Goal: Transaction & Acquisition: Subscribe to service/newsletter

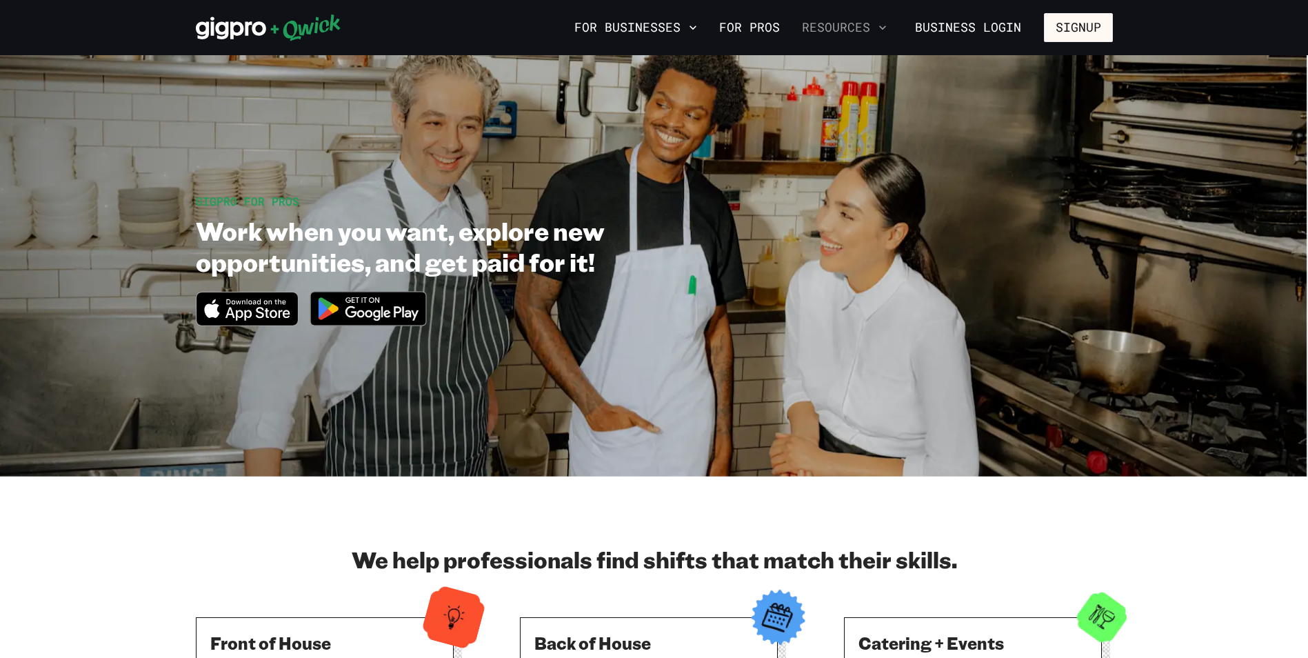
click at [879, 24] on icon "button" at bounding box center [883, 28] width 14 height 14
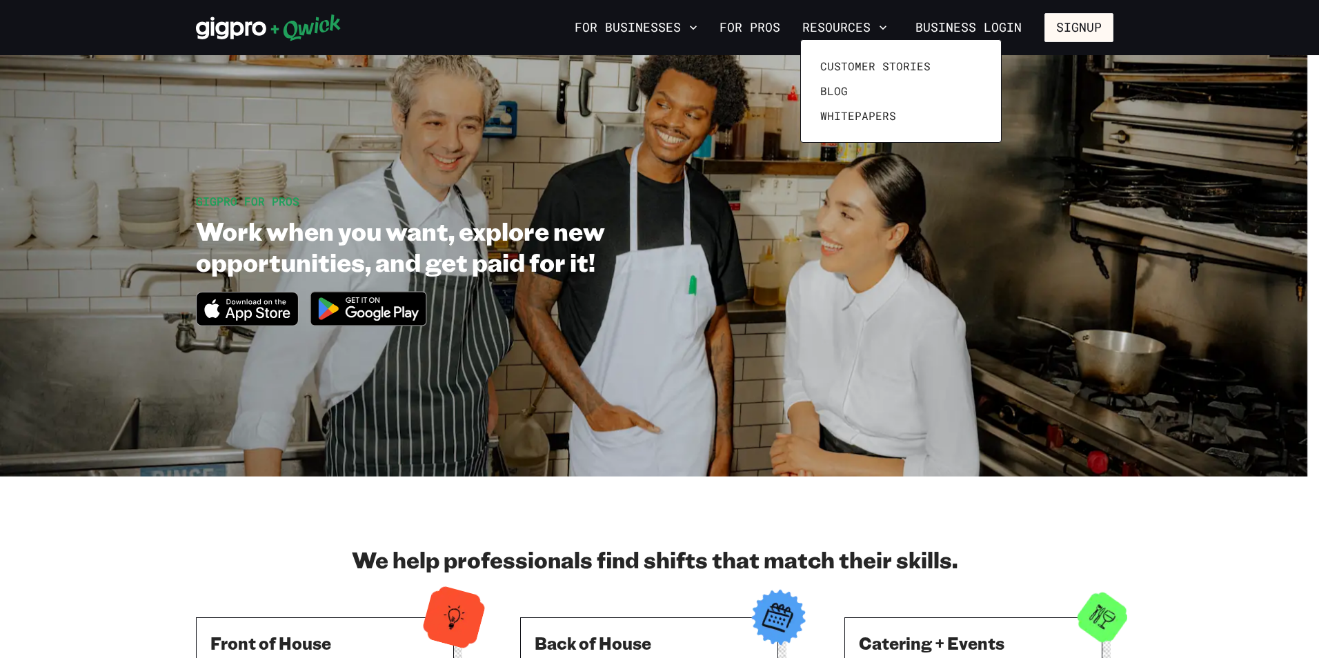
click at [877, 22] on div at bounding box center [659, 329] width 1319 height 658
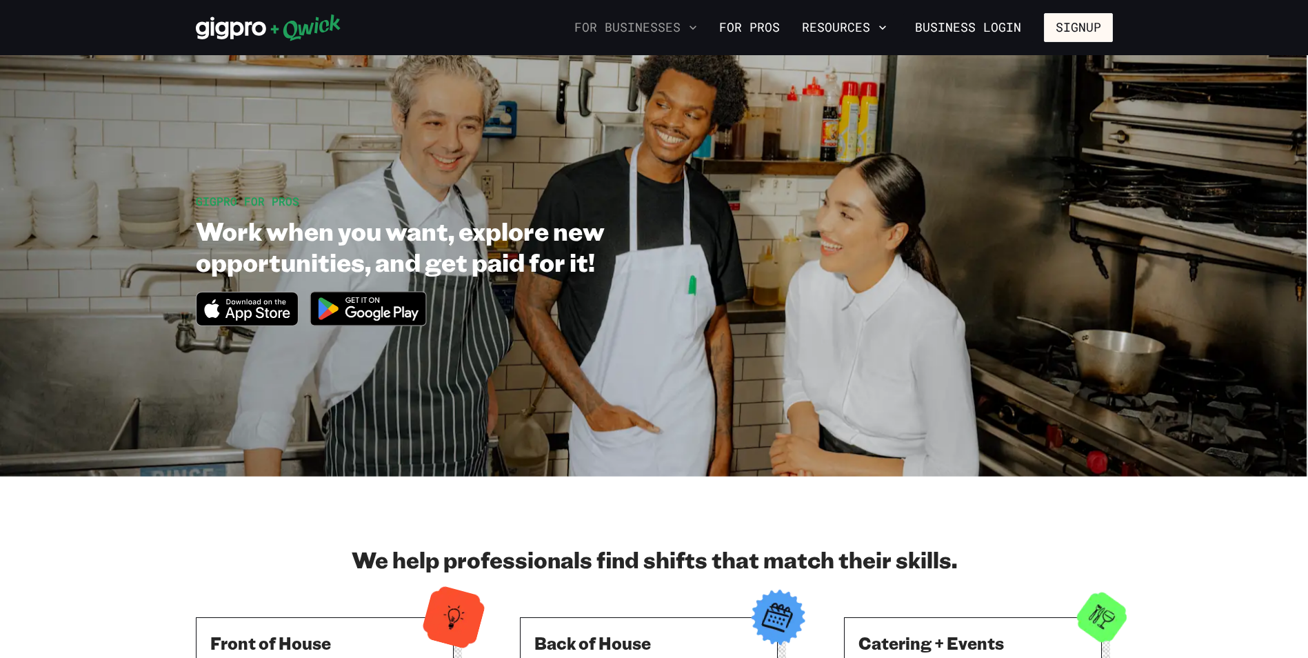
click at [693, 27] on icon "button" at bounding box center [693, 28] width 14 height 14
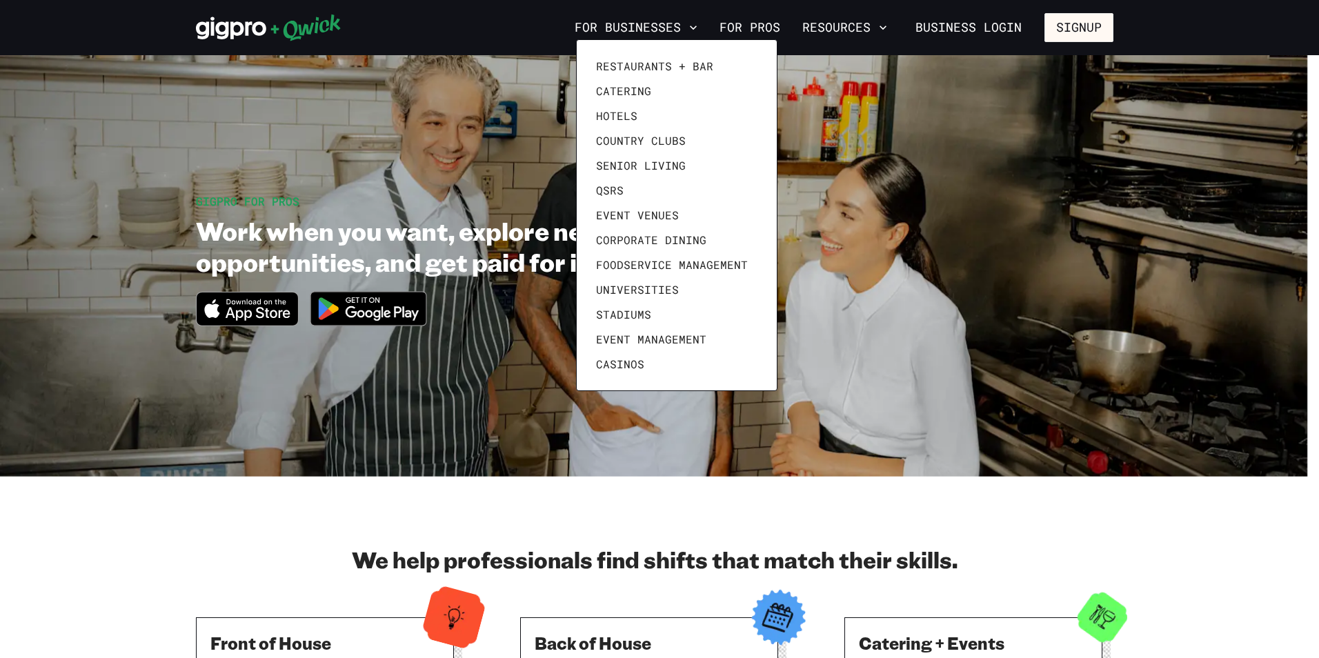
click at [701, 21] on div at bounding box center [659, 329] width 1319 height 658
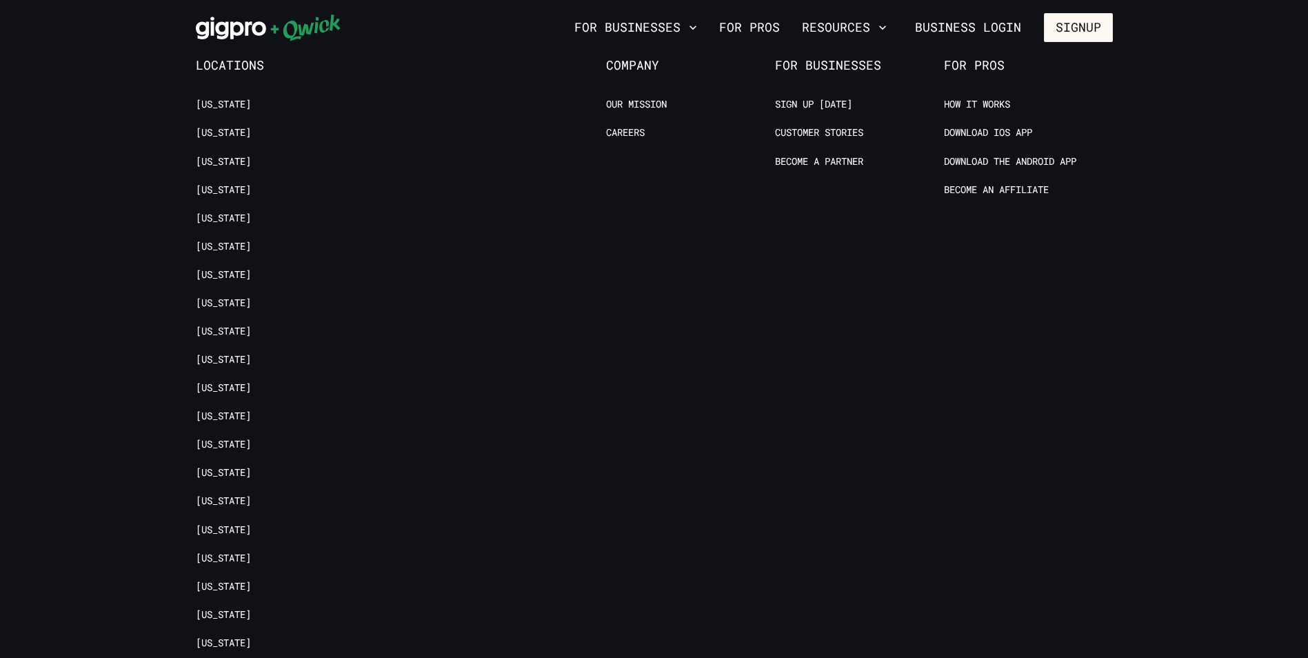
scroll to position [2897, 0]
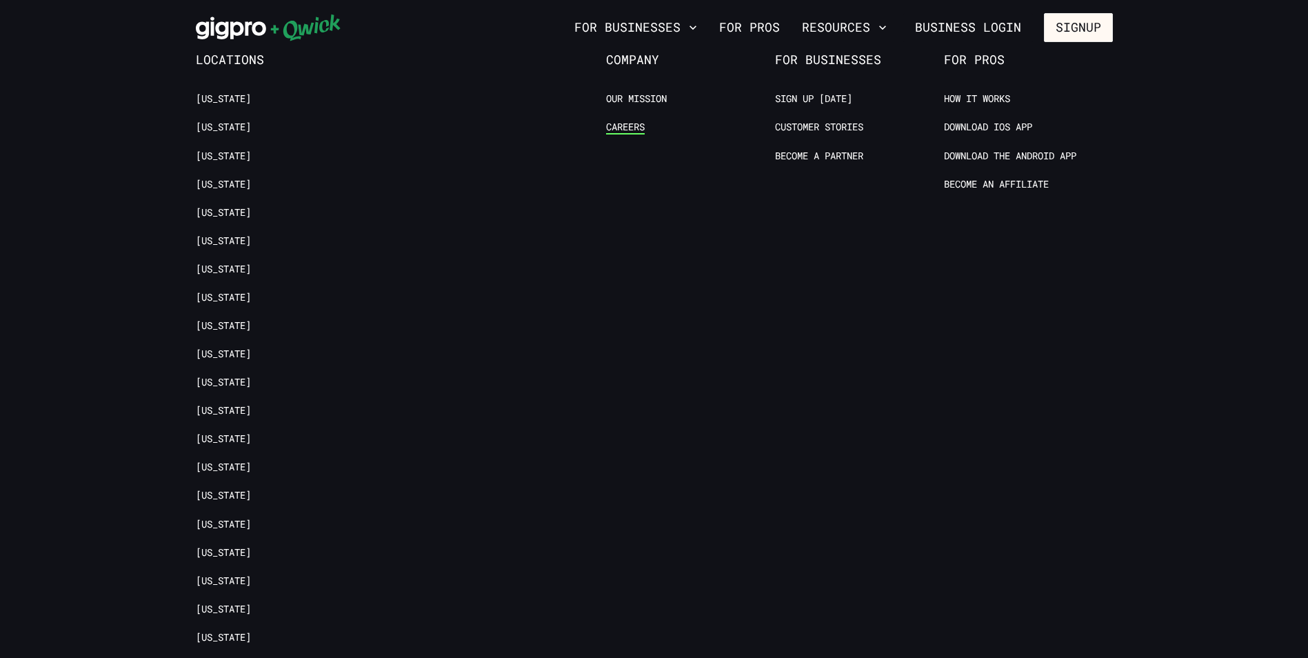
click at [620, 121] on link "Careers" at bounding box center [625, 127] width 39 height 13
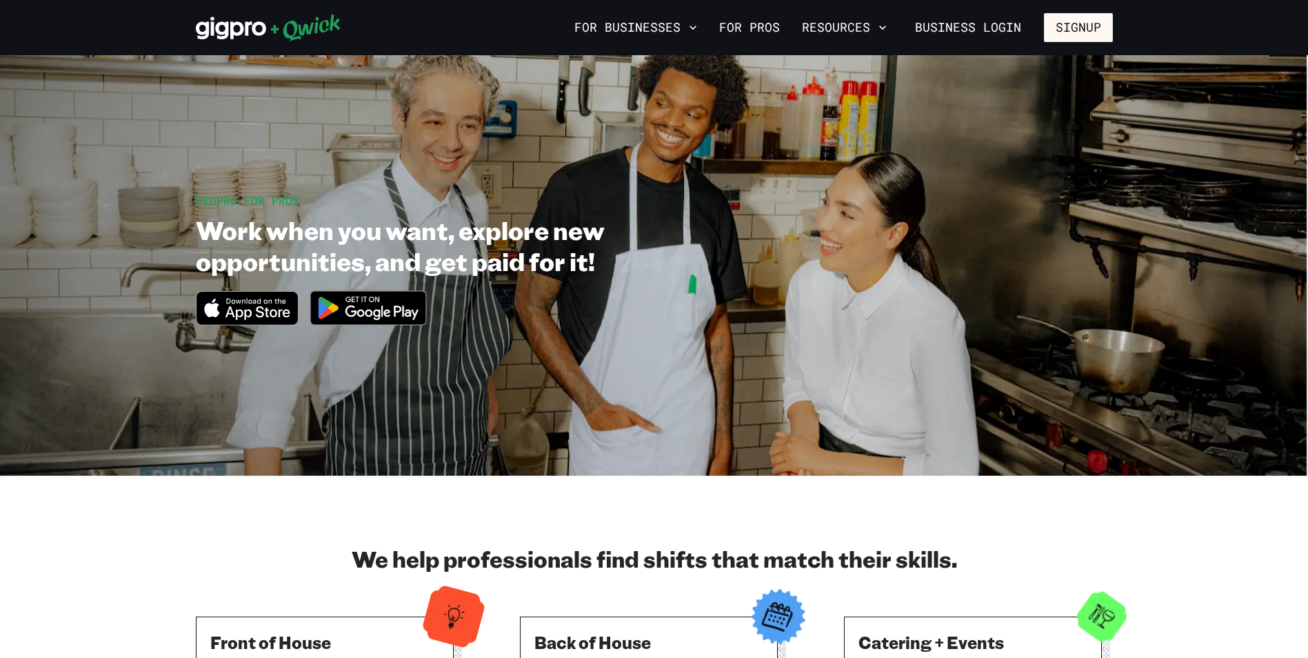
scroll to position [0, 0]
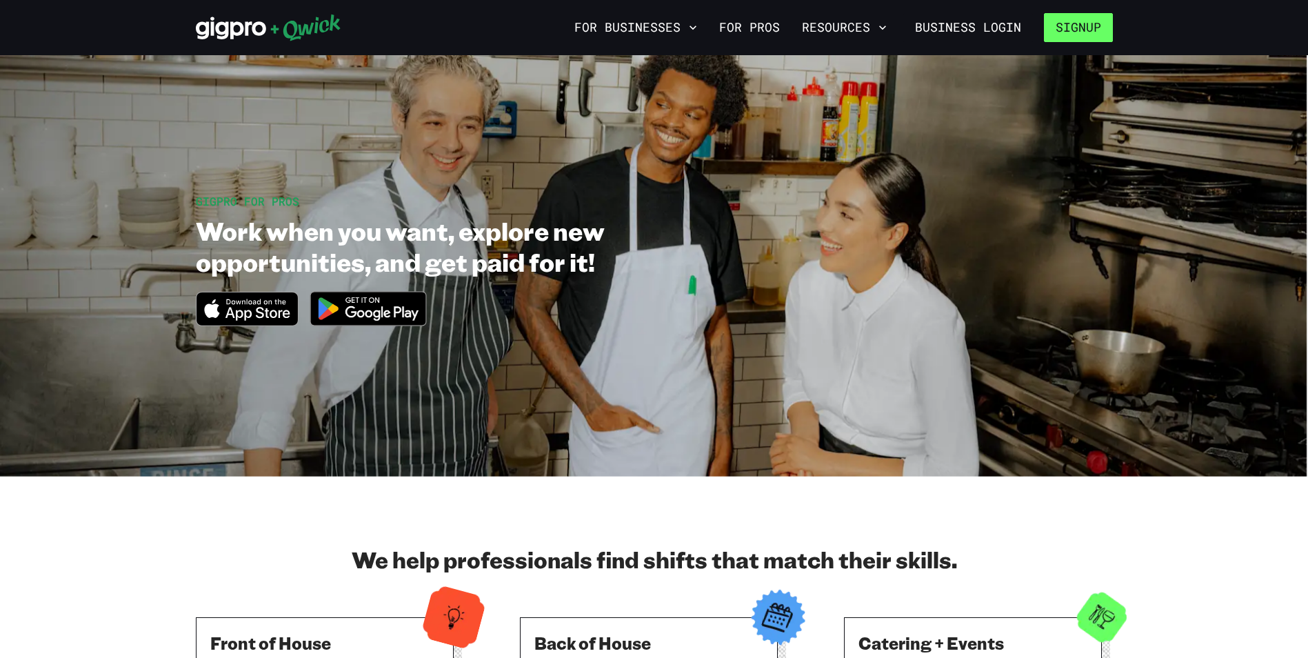
click at [1065, 23] on button "Signup" at bounding box center [1078, 27] width 69 height 29
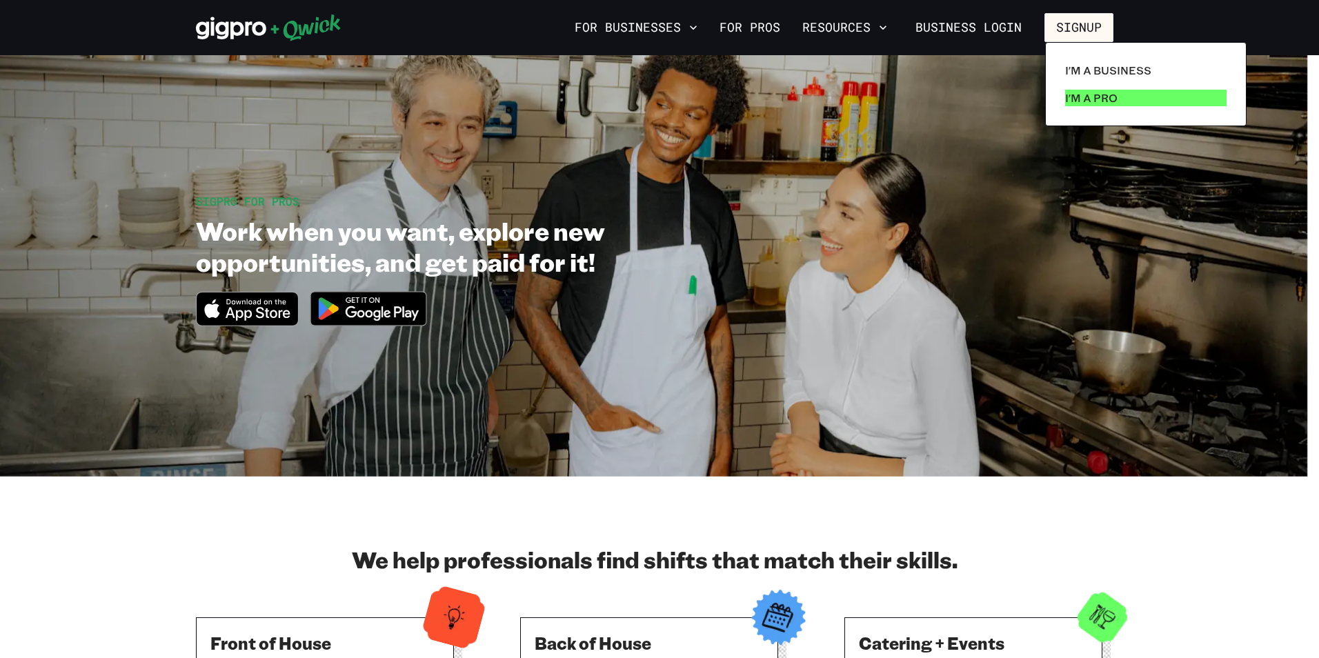
click at [1102, 95] on p "I'm a Pro" at bounding box center [1091, 98] width 52 height 17
click at [1075, 97] on p "I'm a Pro" at bounding box center [1091, 98] width 52 height 17
click at [1098, 94] on p "I'm a Pro" at bounding box center [1091, 98] width 52 height 17
click at [1077, 92] on p "I'm a Pro" at bounding box center [1091, 98] width 52 height 17
click at [1213, 504] on div at bounding box center [659, 329] width 1319 height 658
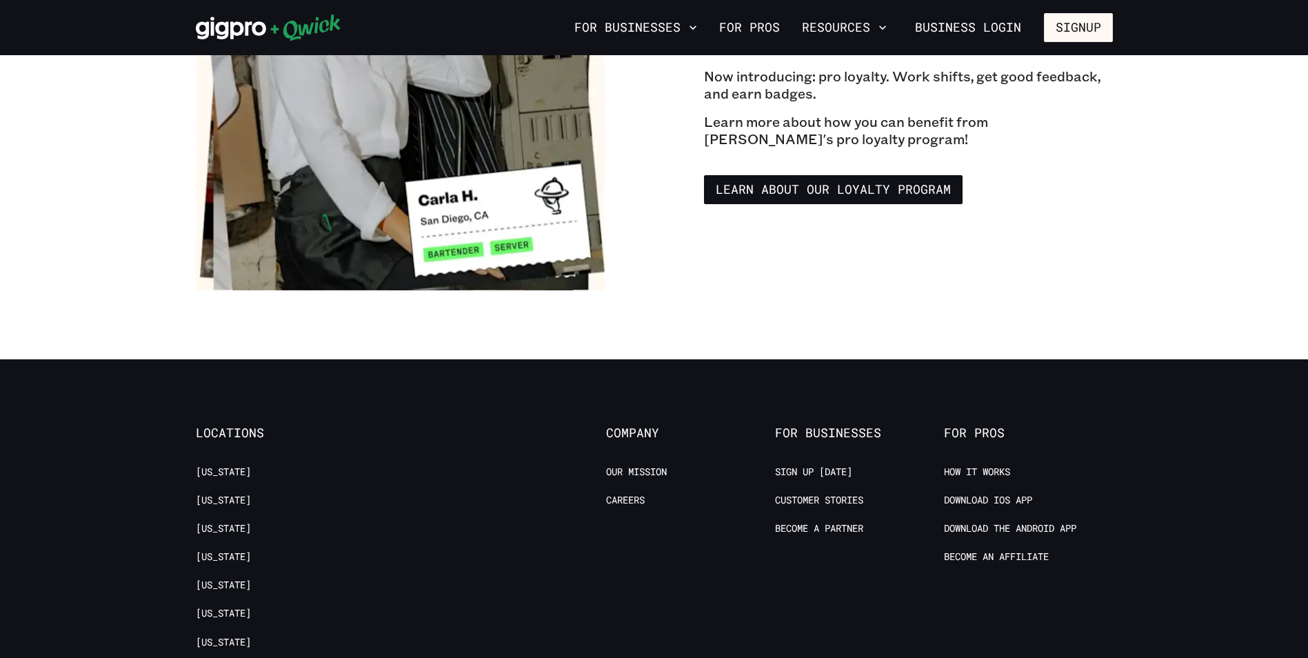
scroll to position [2690, 0]
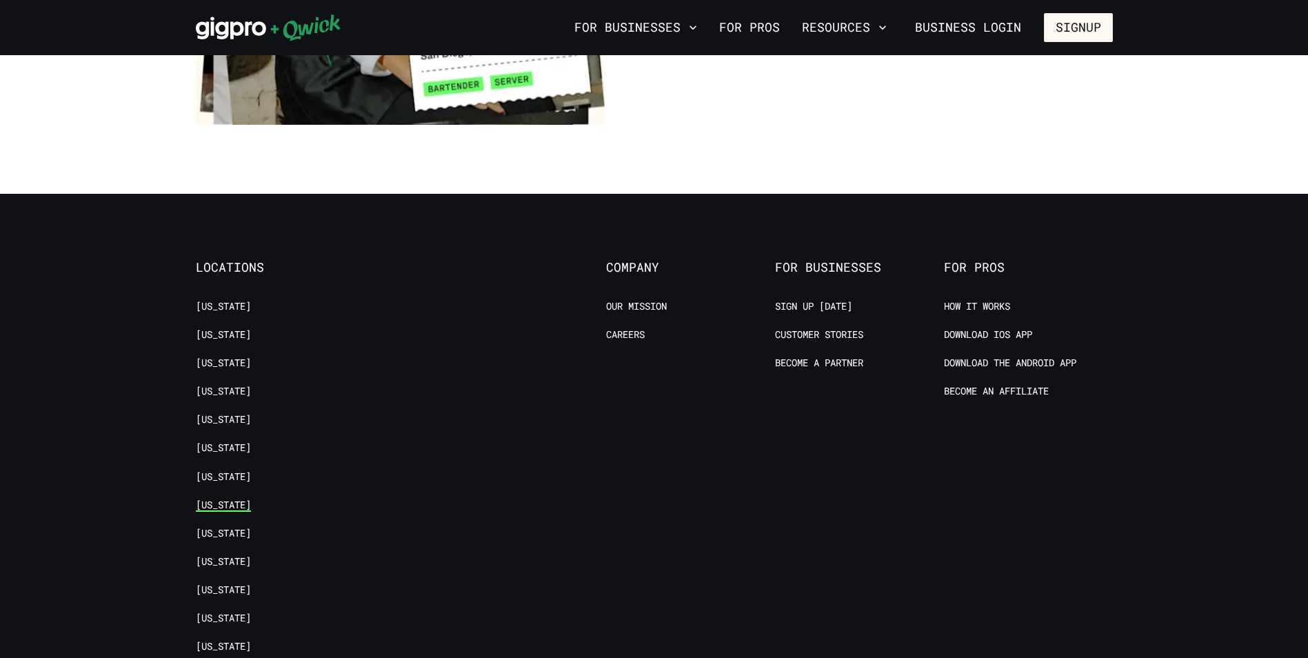
click at [214, 499] on link "[US_STATE]" at bounding box center [223, 505] width 55 height 13
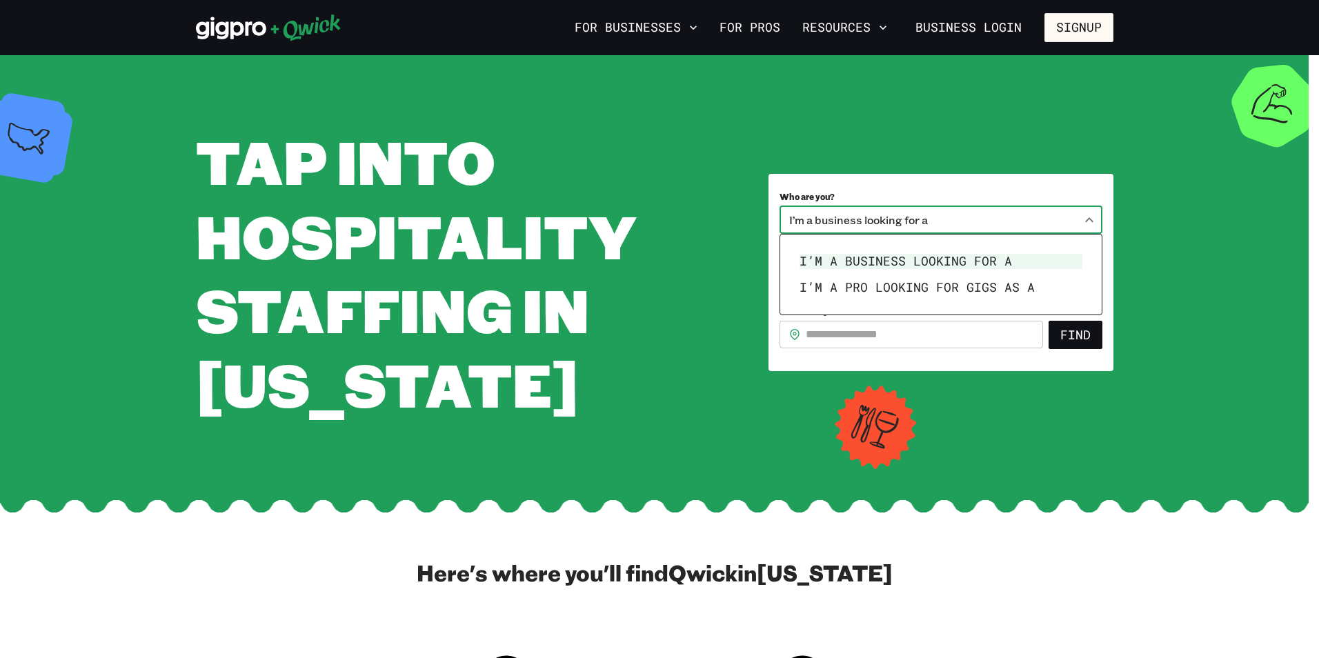
click at [1090, 218] on body "**********" at bounding box center [659, 329] width 1319 height 658
click at [1026, 281] on li "I’m a pro looking for Gigs as a" at bounding box center [941, 287] width 294 height 26
type input "***"
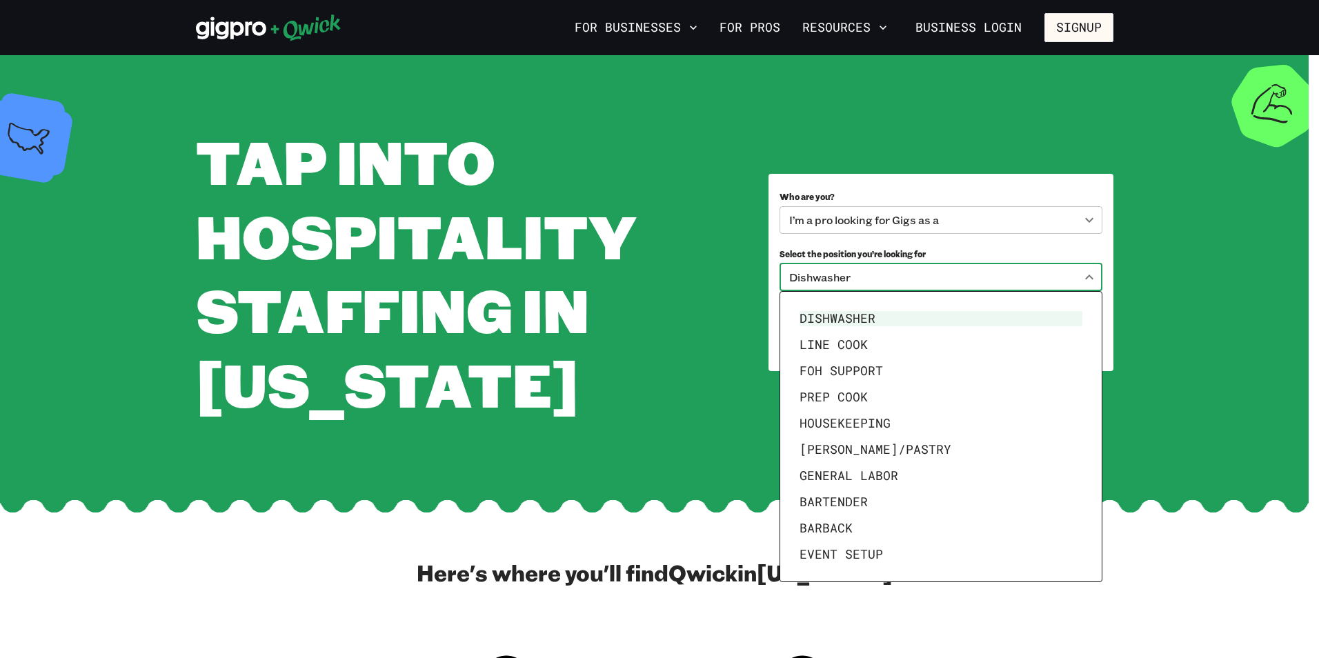
click at [1094, 276] on body "**********" at bounding box center [659, 329] width 1319 height 658
click at [848, 475] on li "General Labor" at bounding box center [941, 476] width 294 height 26
type input "**********"
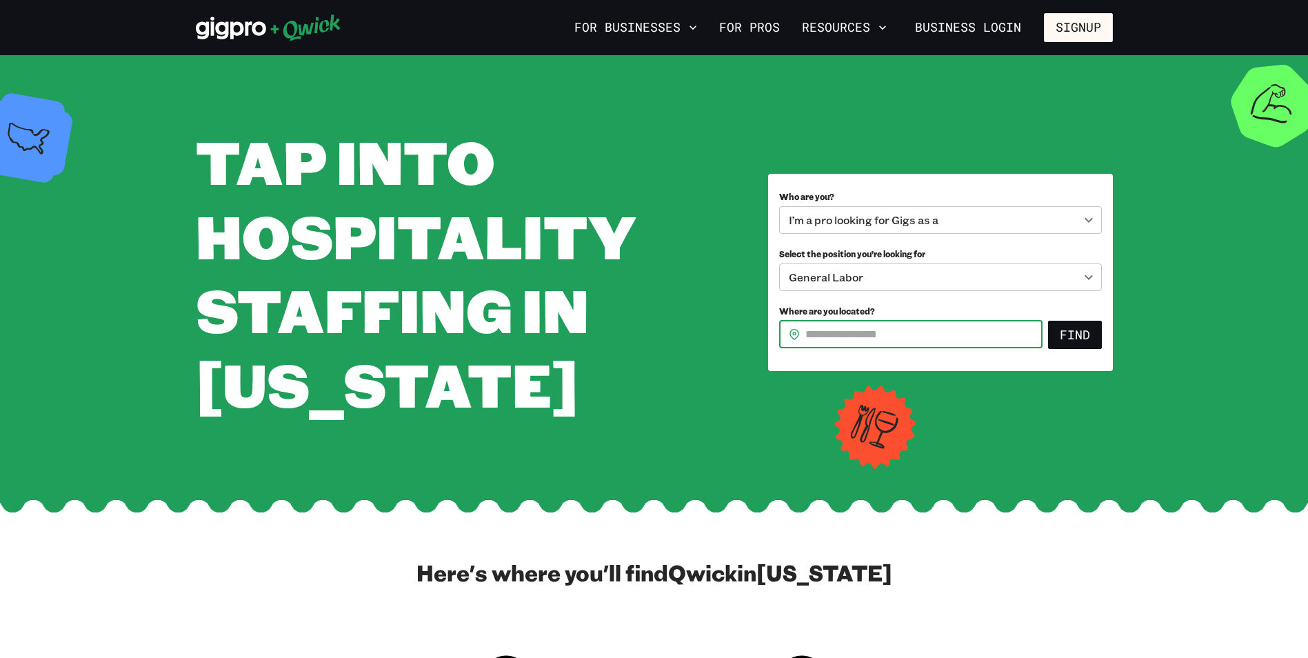
click at [860, 328] on input "Where are you located?" at bounding box center [924, 335] width 237 height 28
type input "*****"
click at [1063, 336] on button "Find" at bounding box center [1075, 335] width 54 height 29
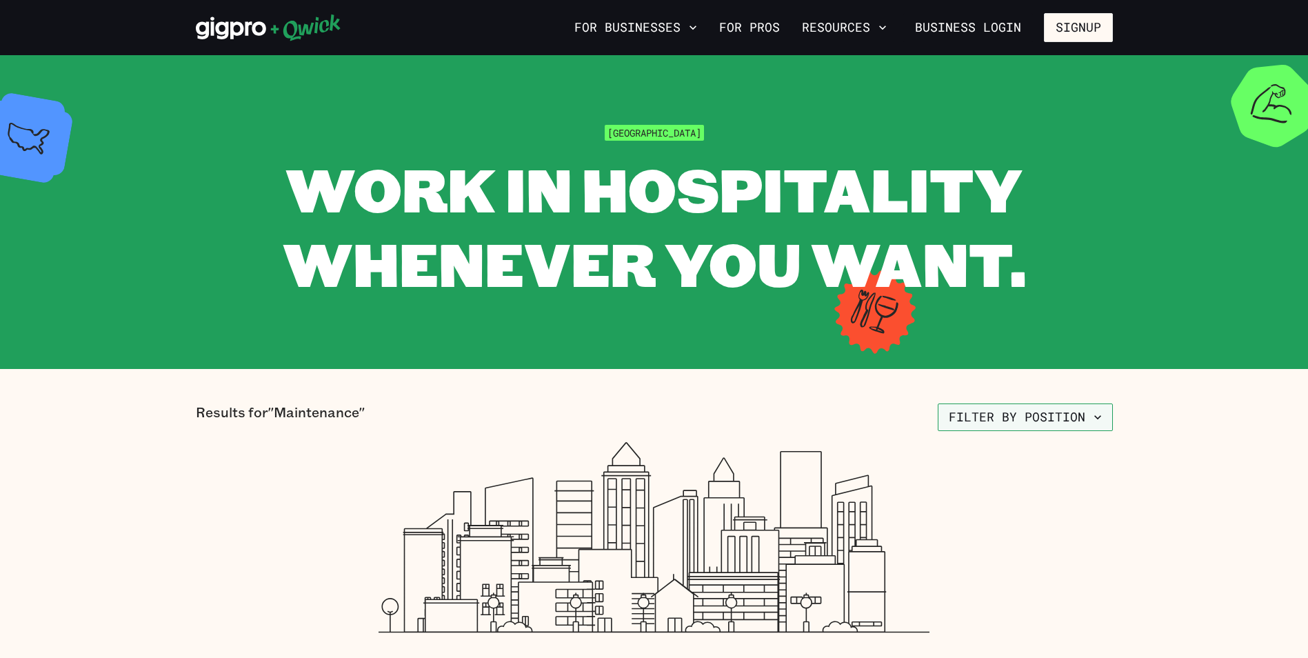
click at [1105, 417] on button "Filter by position" at bounding box center [1025, 417] width 175 height 28
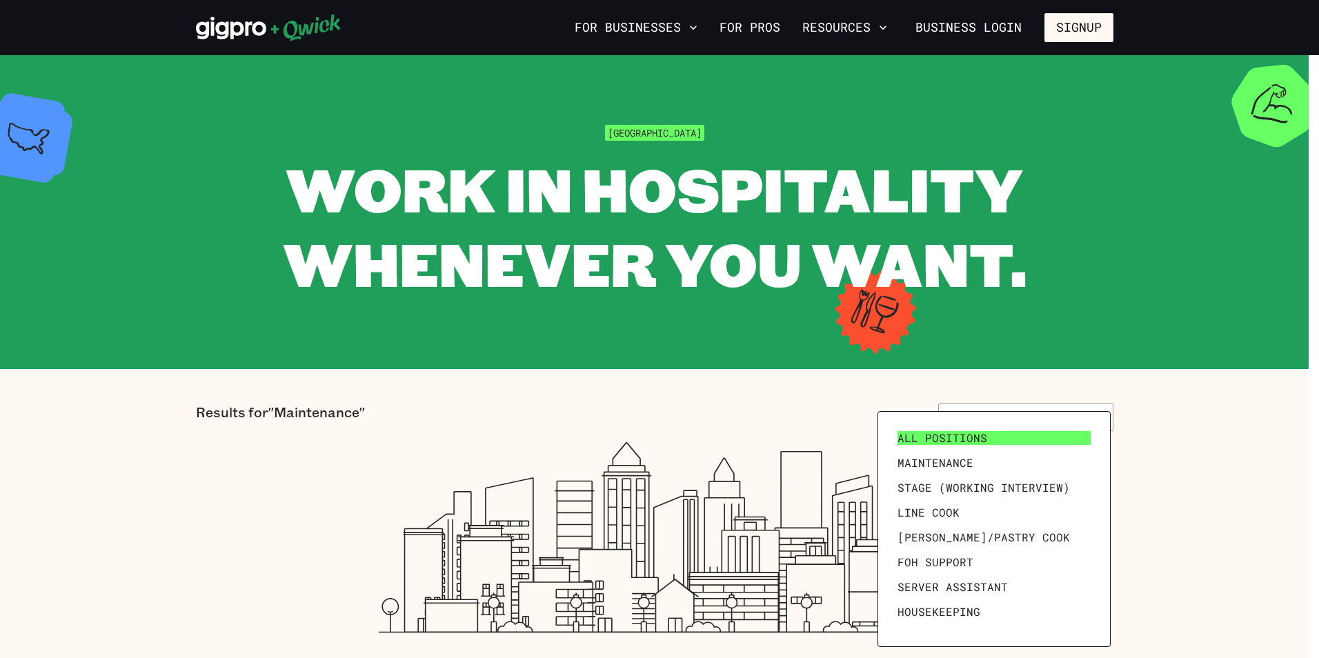
click at [988, 441] on link "All Positions" at bounding box center [994, 438] width 204 height 25
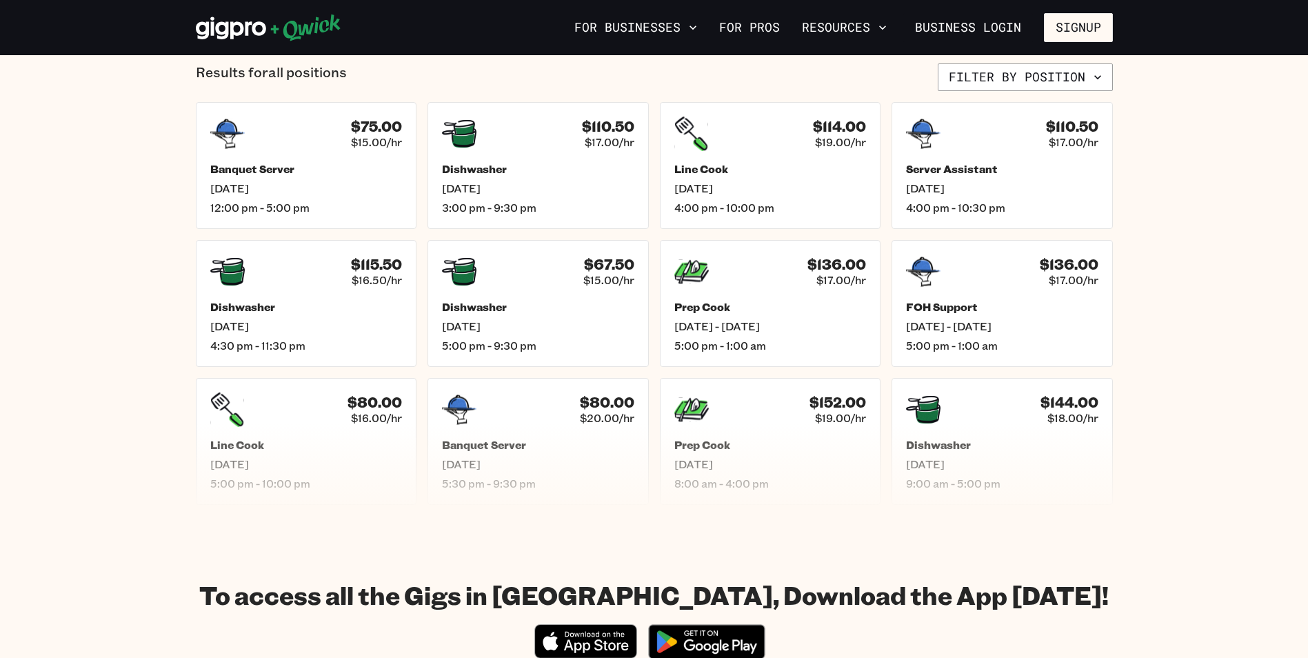
scroll to position [552, 0]
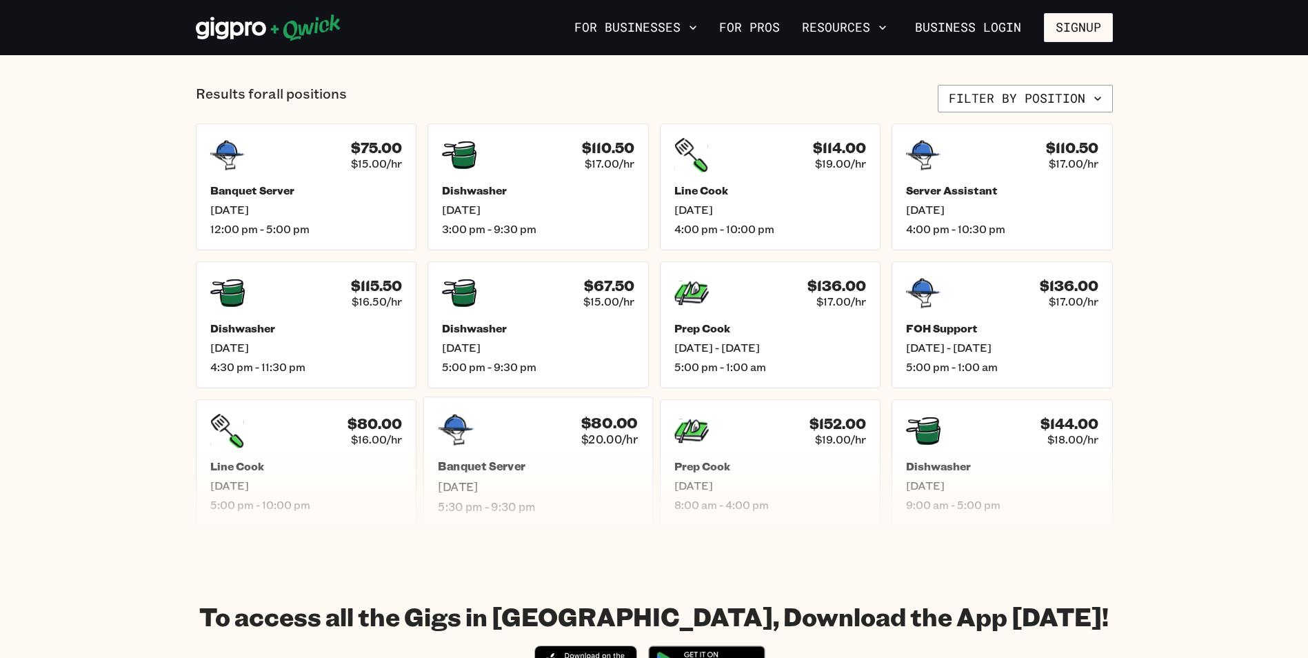
click at [541, 442] on div "$80.00 $20.00/hr" at bounding box center [538, 430] width 200 height 36
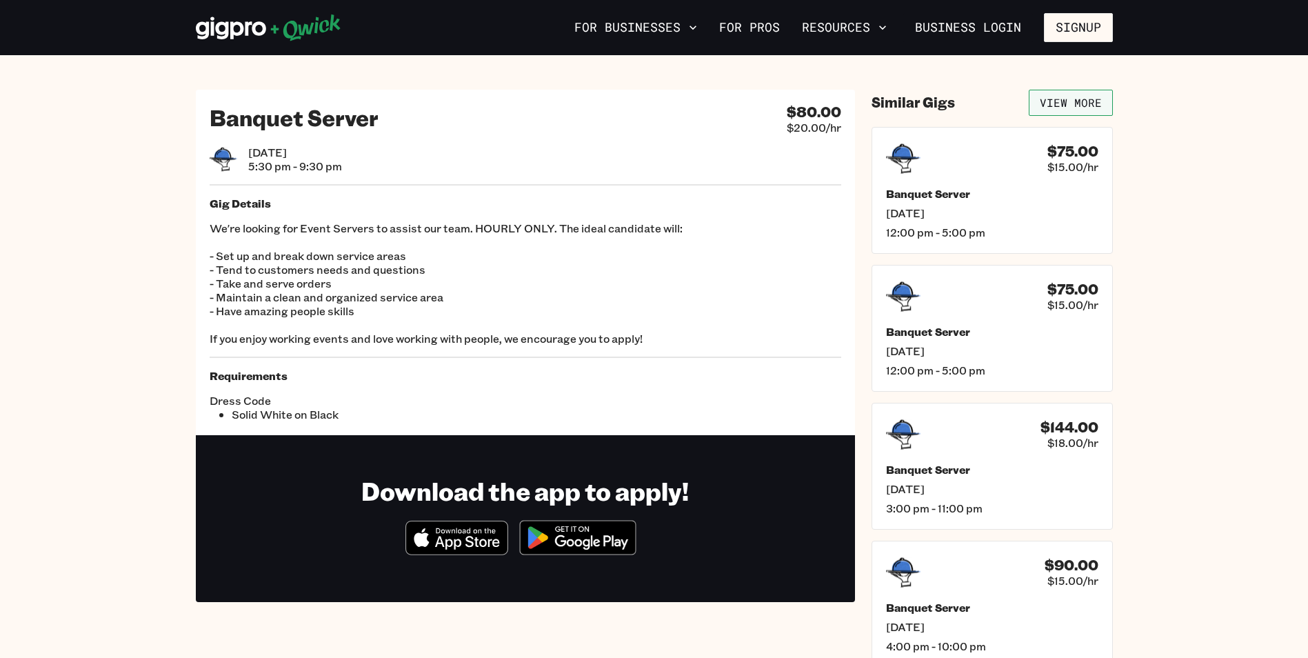
click at [1072, 99] on link "View More" at bounding box center [1071, 103] width 84 height 26
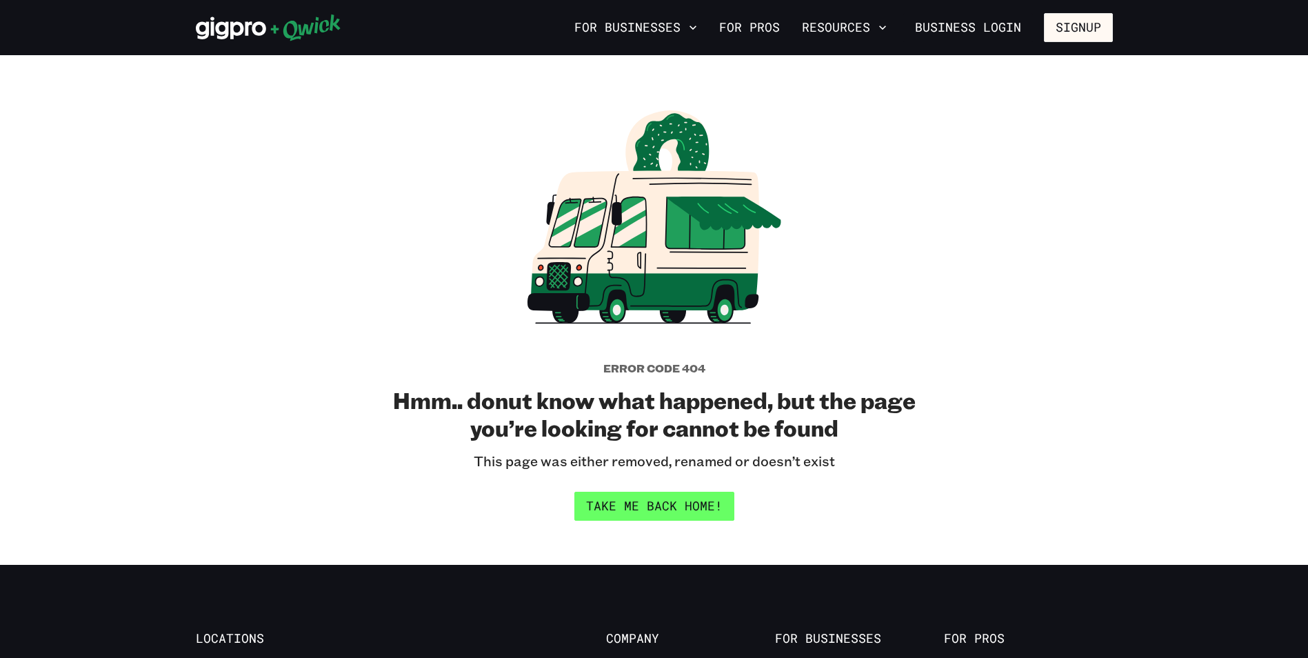
click at [657, 506] on link "Take me back home!" at bounding box center [655, 506] width 160 height 29
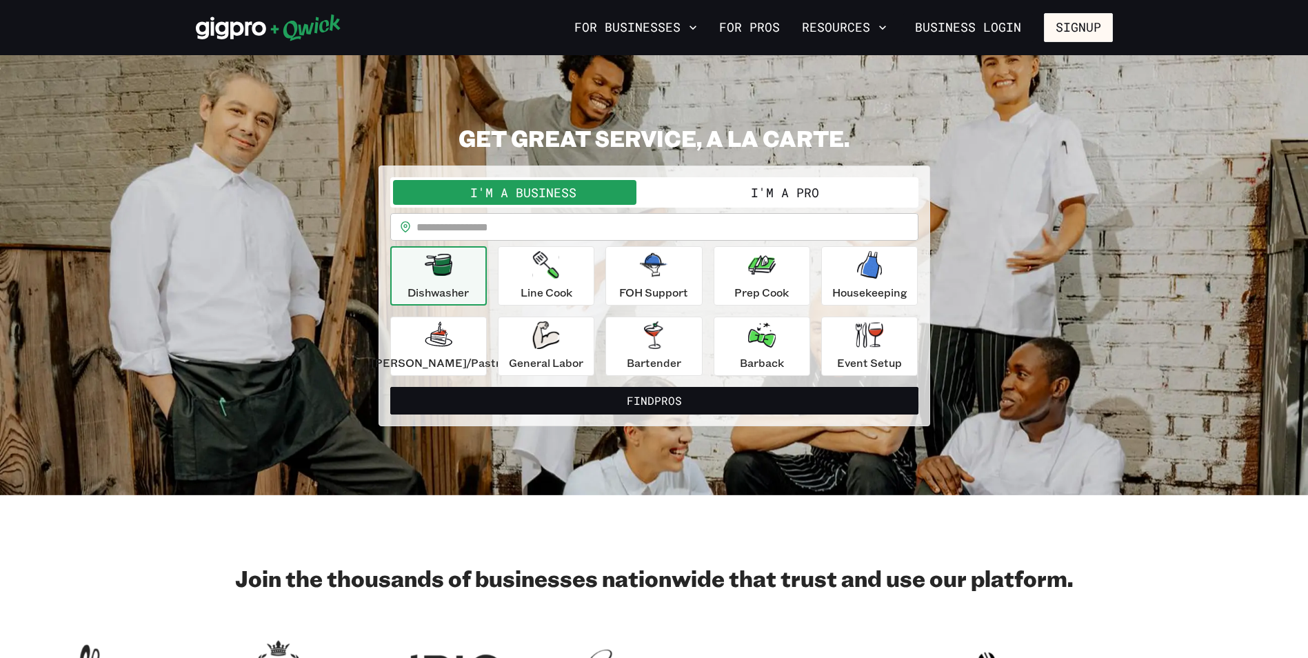
click at [768, 190] on button "I'm a Pro" at bounding box center [785, 192] width 261 height 25
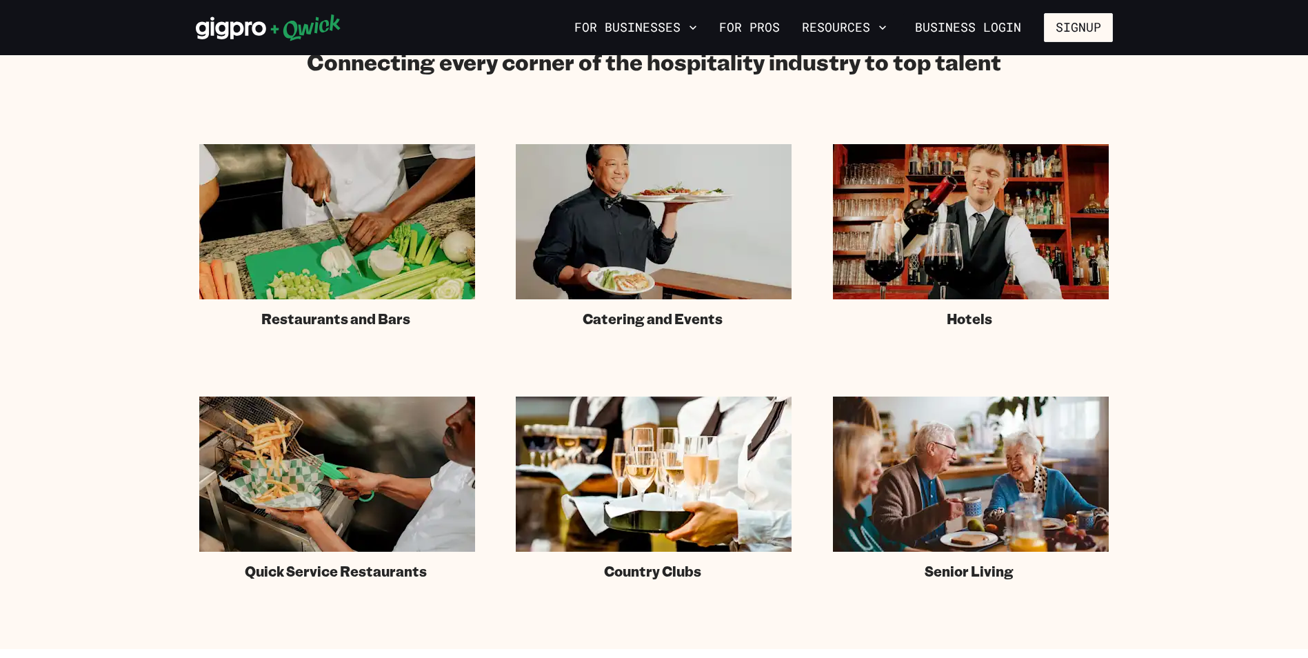
scroll to position [828, 0]
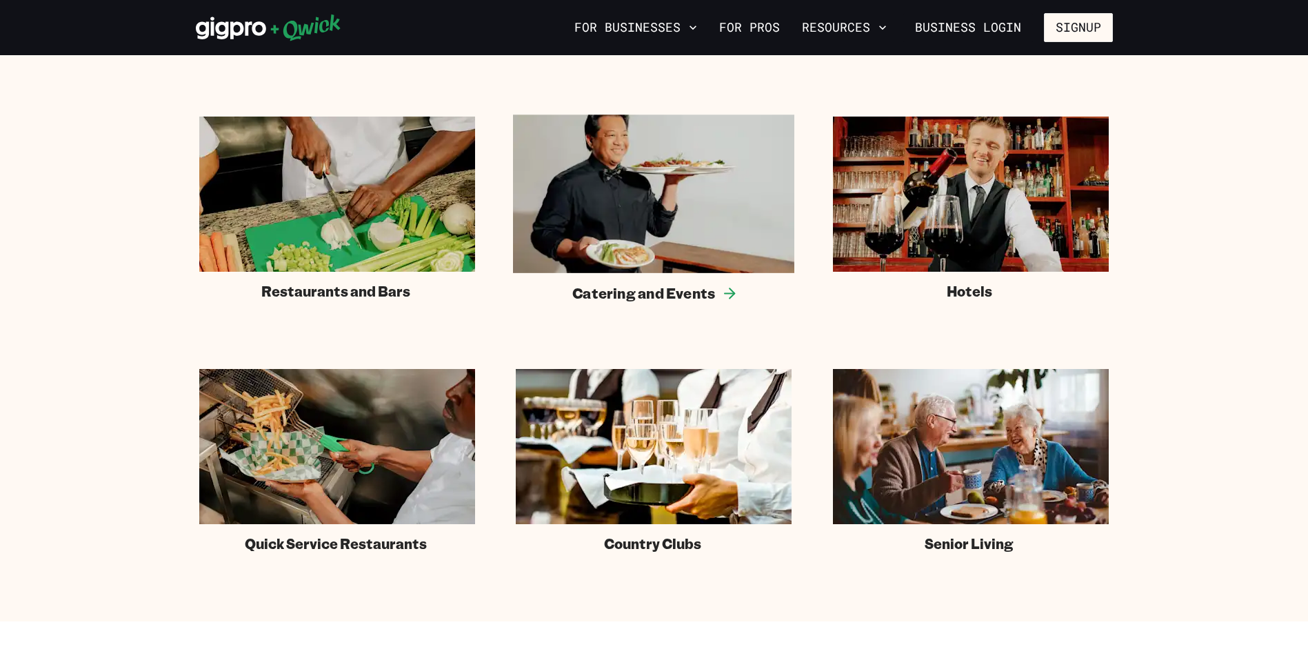
click at [643, 179] on img at bounding box center [653, 193] width 281 height 159
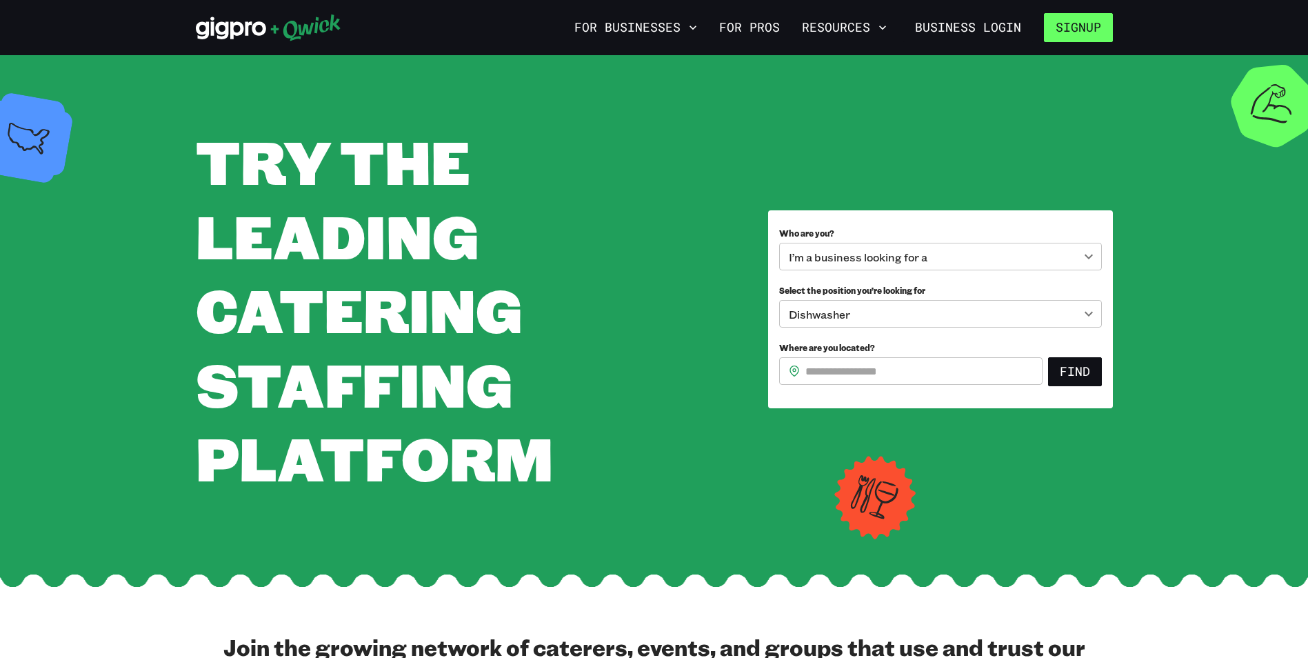
click at [1108, 28] on button "Signup" at bounding box center [1078, 27] width 69 height 29
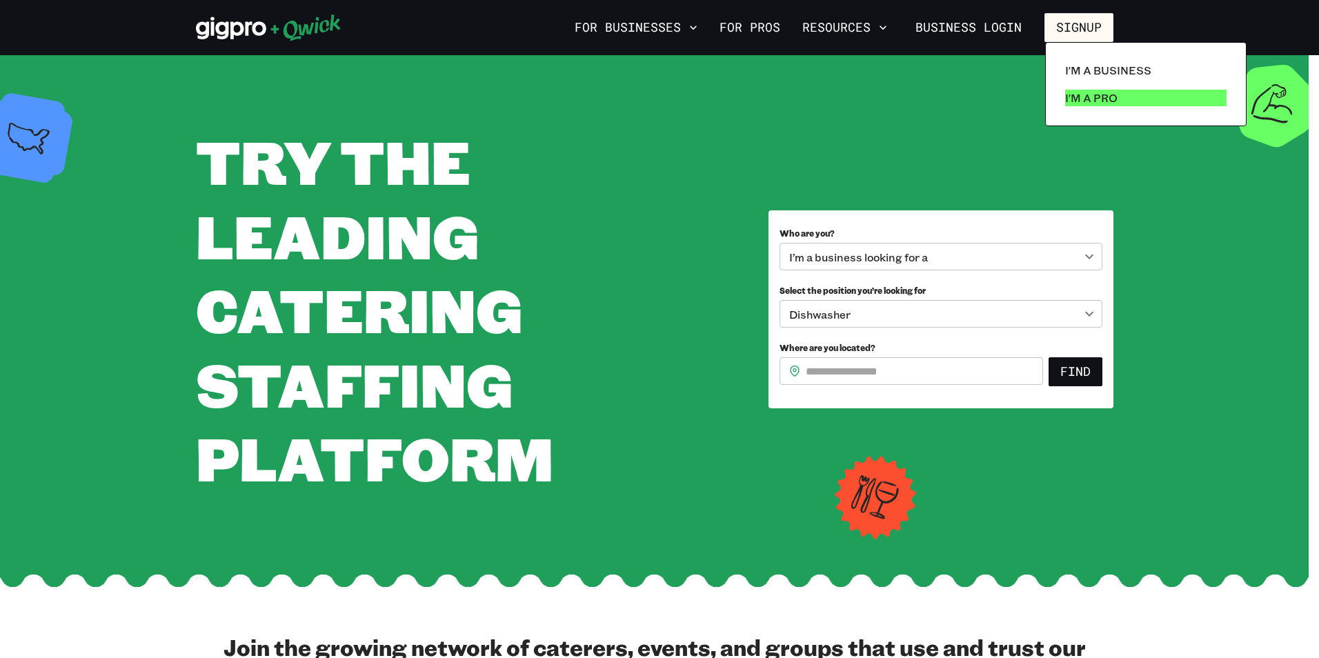
click at [1083, 93] on p "I'm a Pro" at bounding box center [1091, 98] width 52 height 17
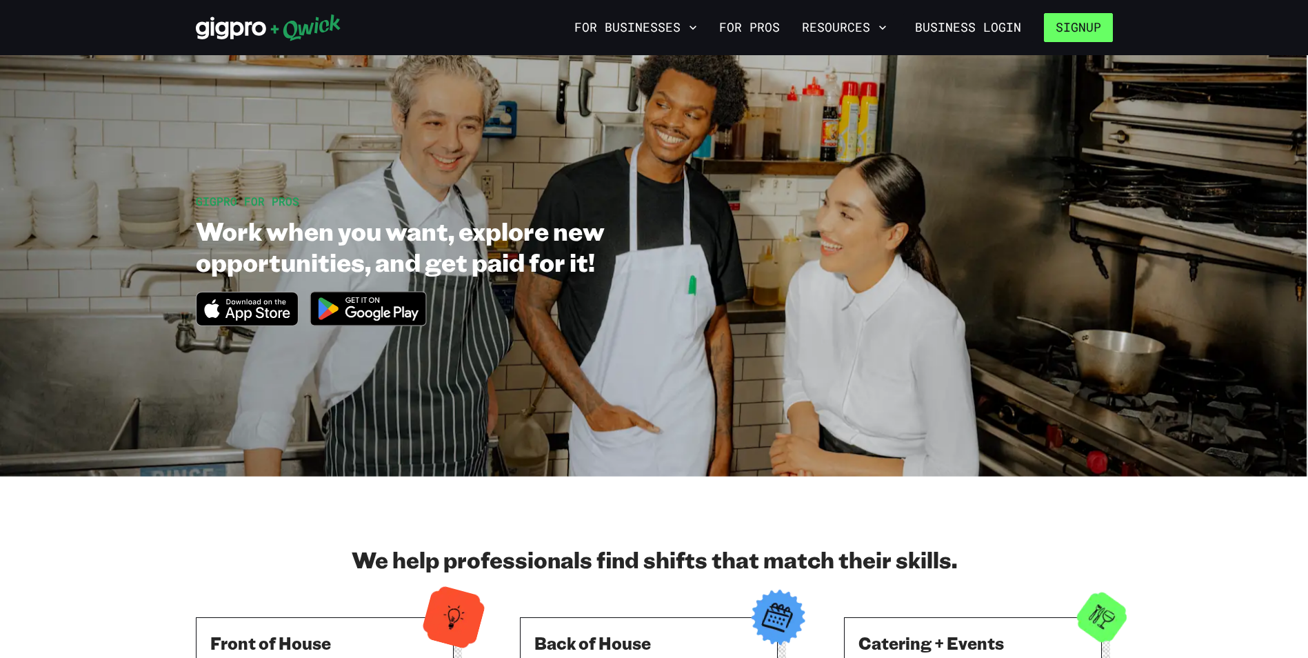
click at [1068, 34] on button "Signup" at bounding box center [1078, 27] width 69 height 29
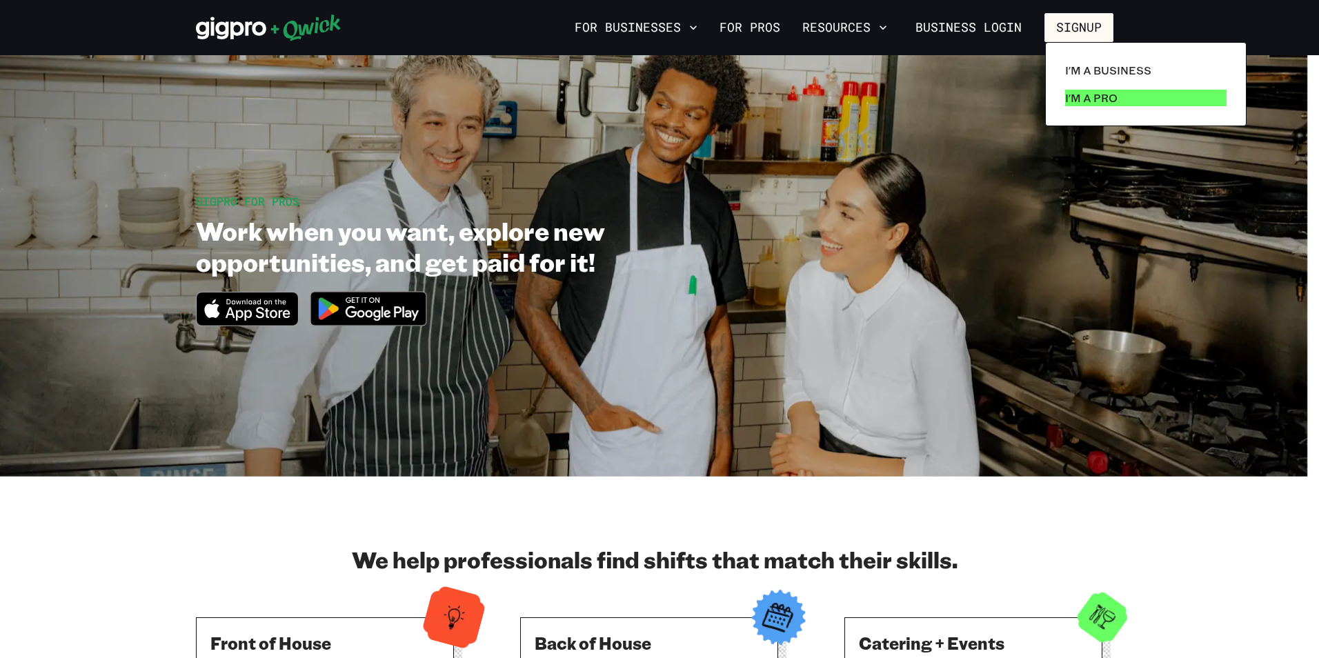
click at [1082, 103] on p "I'm a Pro" at bounding box center [1091, 98] width 52 height 17
click at [1079, 97] on p "I'm a Pro" at bounding box center [1091, 98] width 52 height 17
click at [1094, 93] on p "I'm a Pro" at bounding box center [1091, 98] width 52 height 17
click at [1235, 503] on div at bounding box center [659, 329] width 1319 height 658
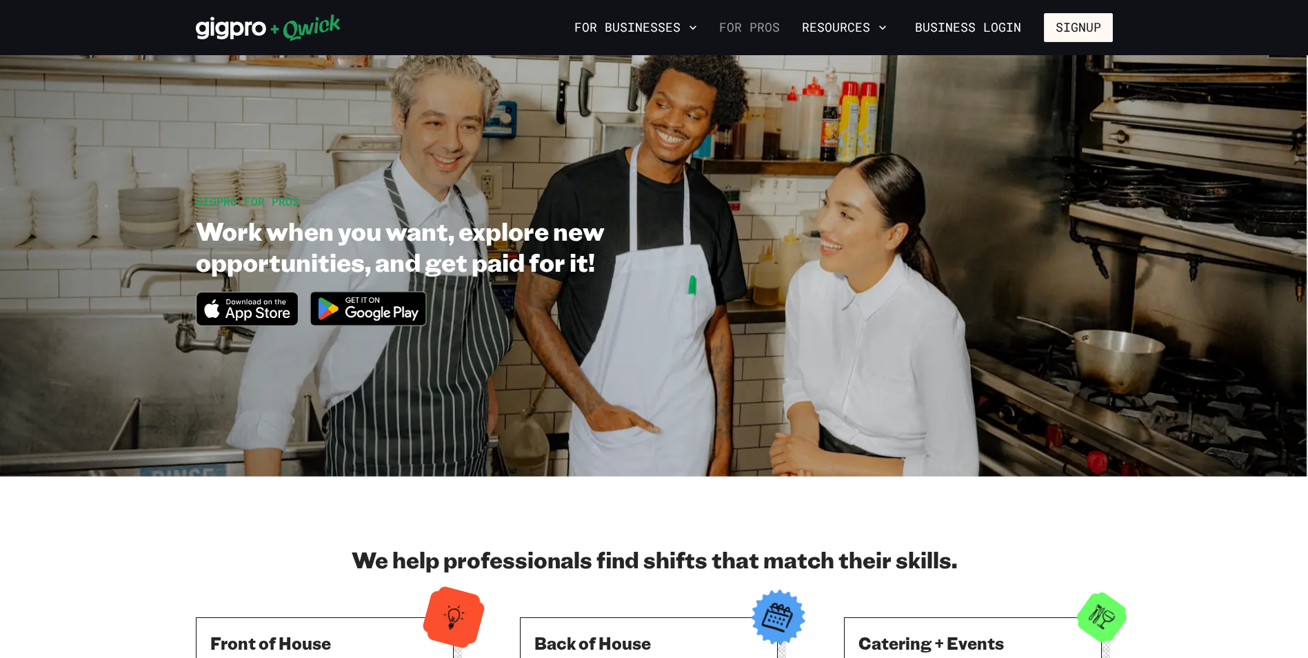
click at [741, 23] on link "For Pros" at bounding box center [750, 27] width 72 height 23
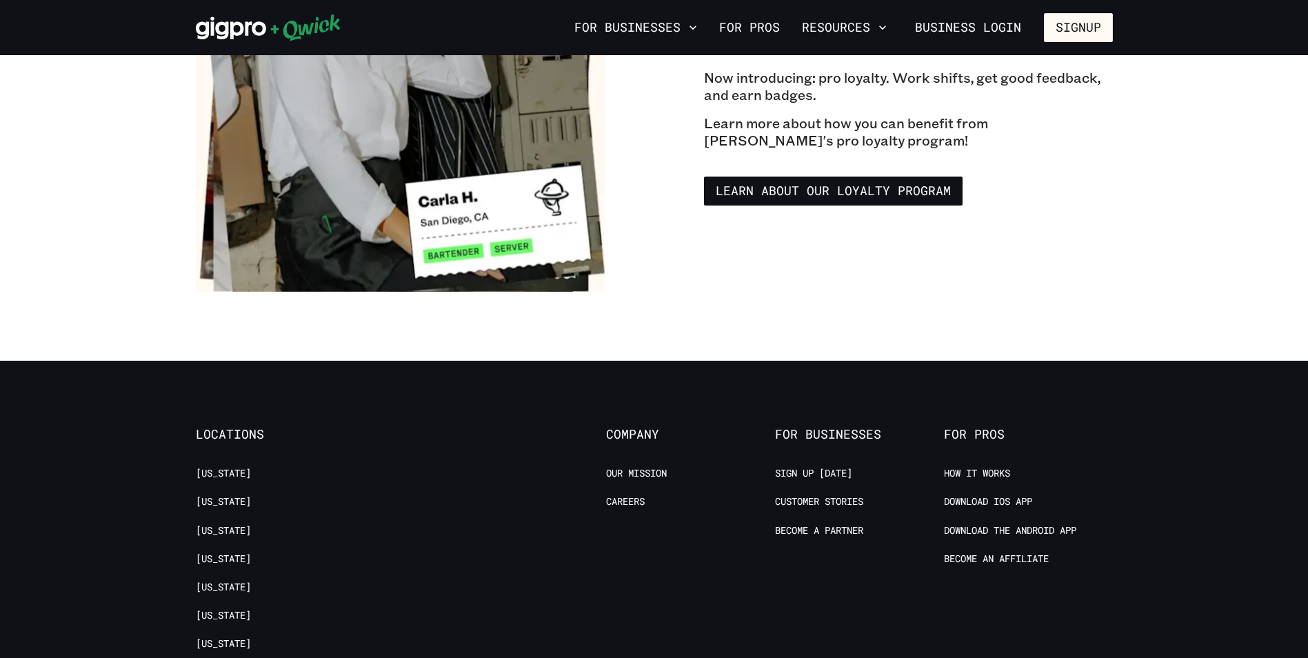
scroll to position [2759, 0]
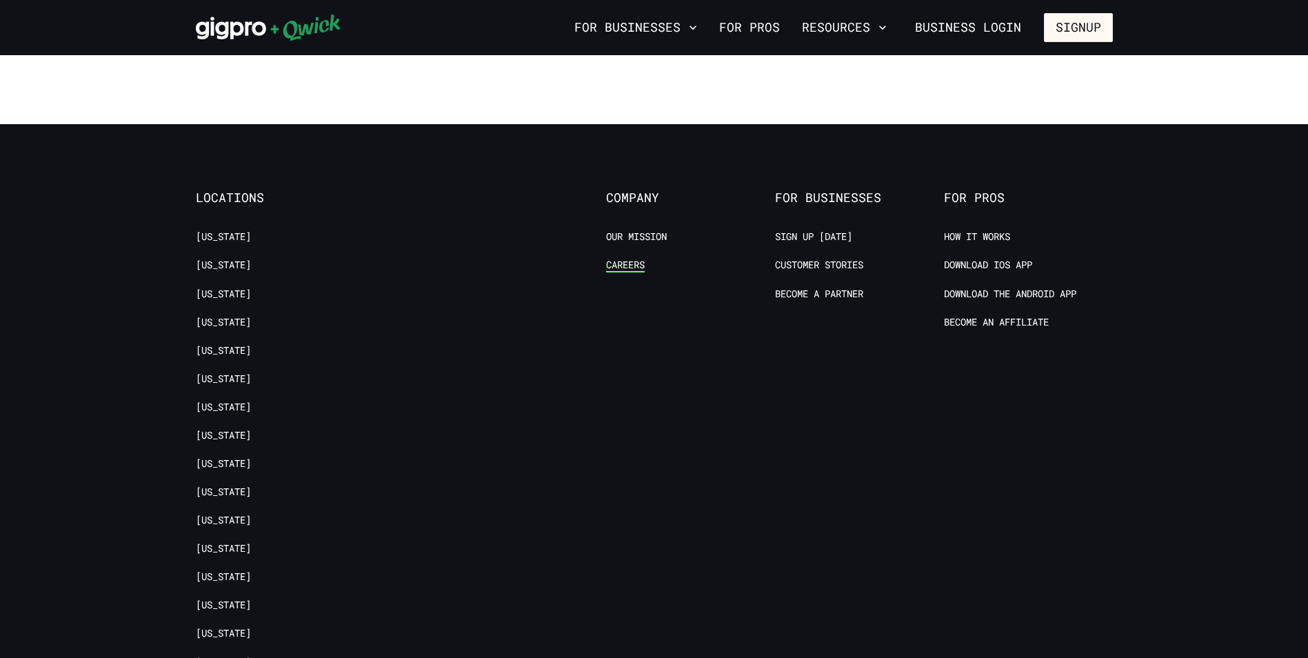
click at [623, 259] on link "Careers" at bounding box center [625, 265] width 39 height 13
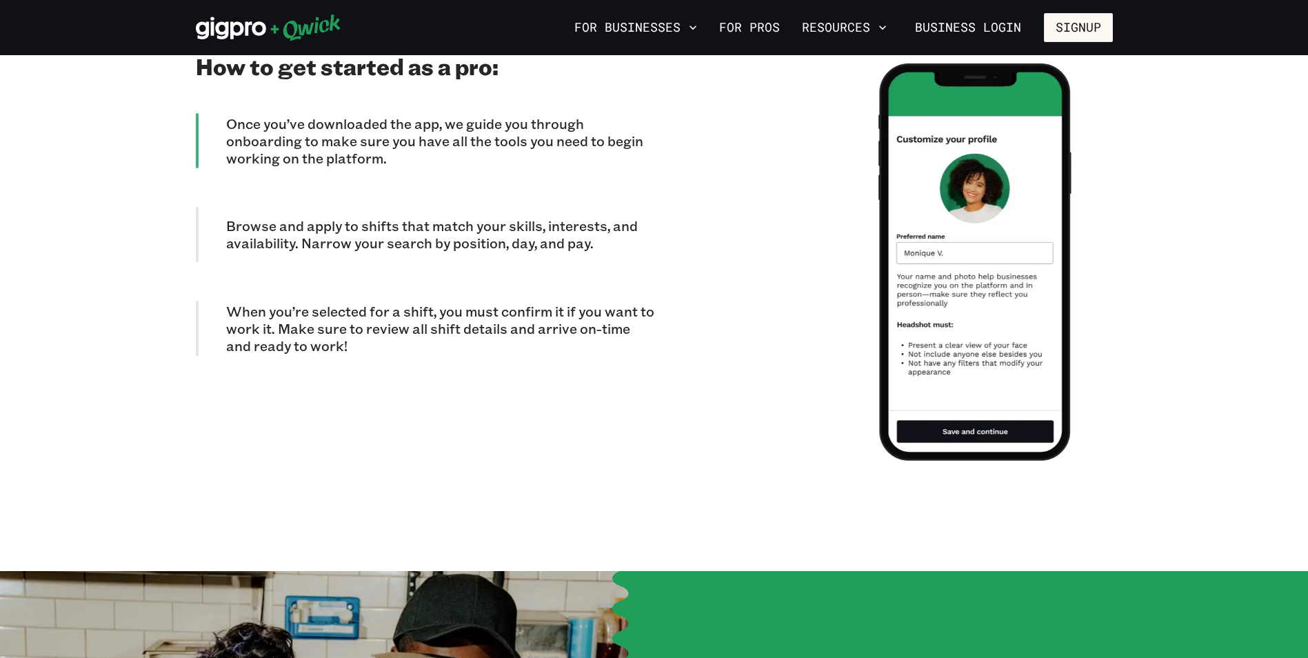
scroll to position [1103, 0]
